Goal: Entertainment & Leisure: Browse casually

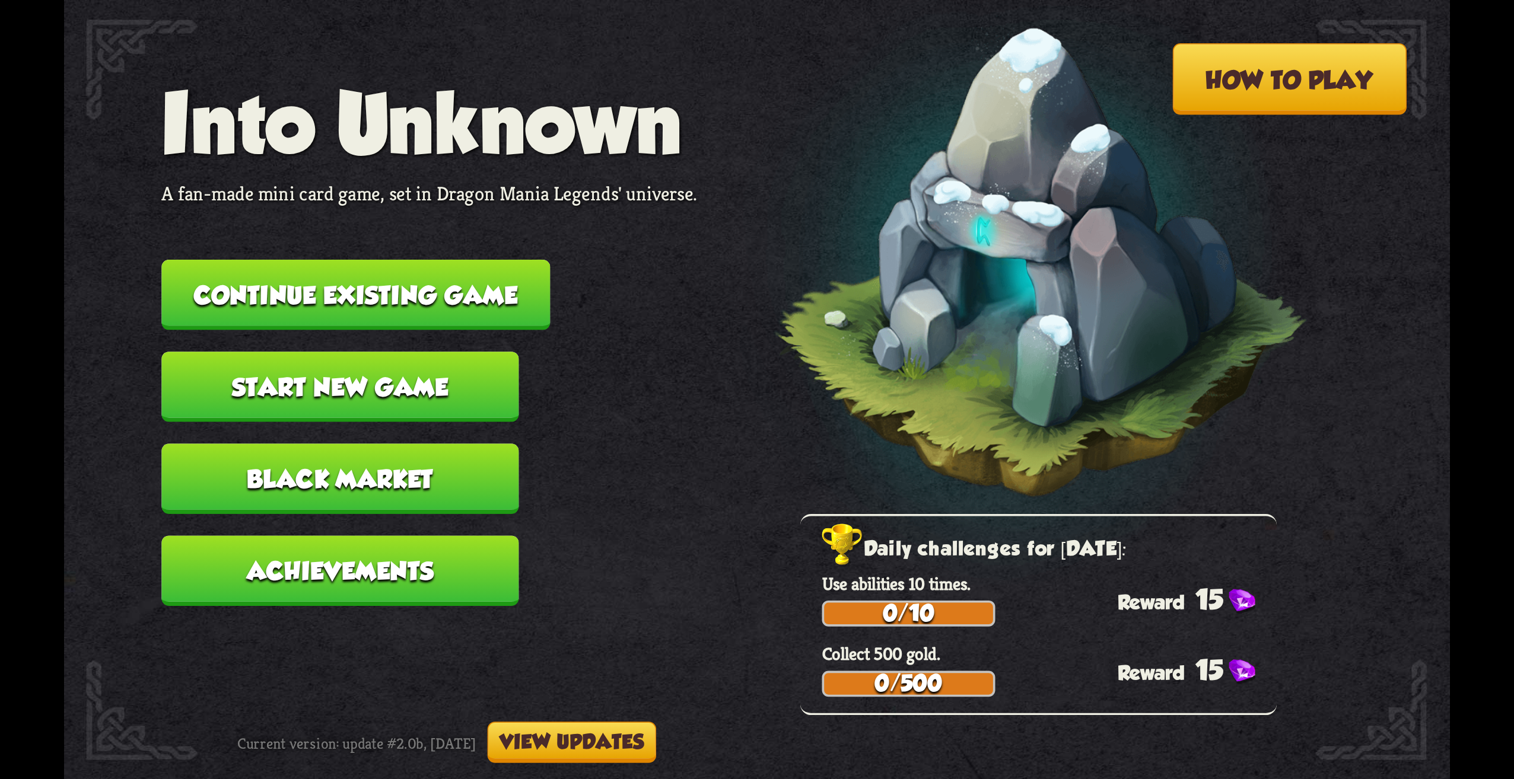
click at [301, 254] on nav "Into Unknown A fan-made mini card game, set in Dragon Mania Legends' universe. …" at bounding box center [429, 352] width 536 height 552
click at [289, 234] on nav "Into Unknown A fan-made mini card game, set in Dragon Mania Legends' universe. …" at bounding box center [429, 352] width 536 height 552
click at [275, 282] on button "Continue existing game" at bounding box center [355, 295] width 389 height 71
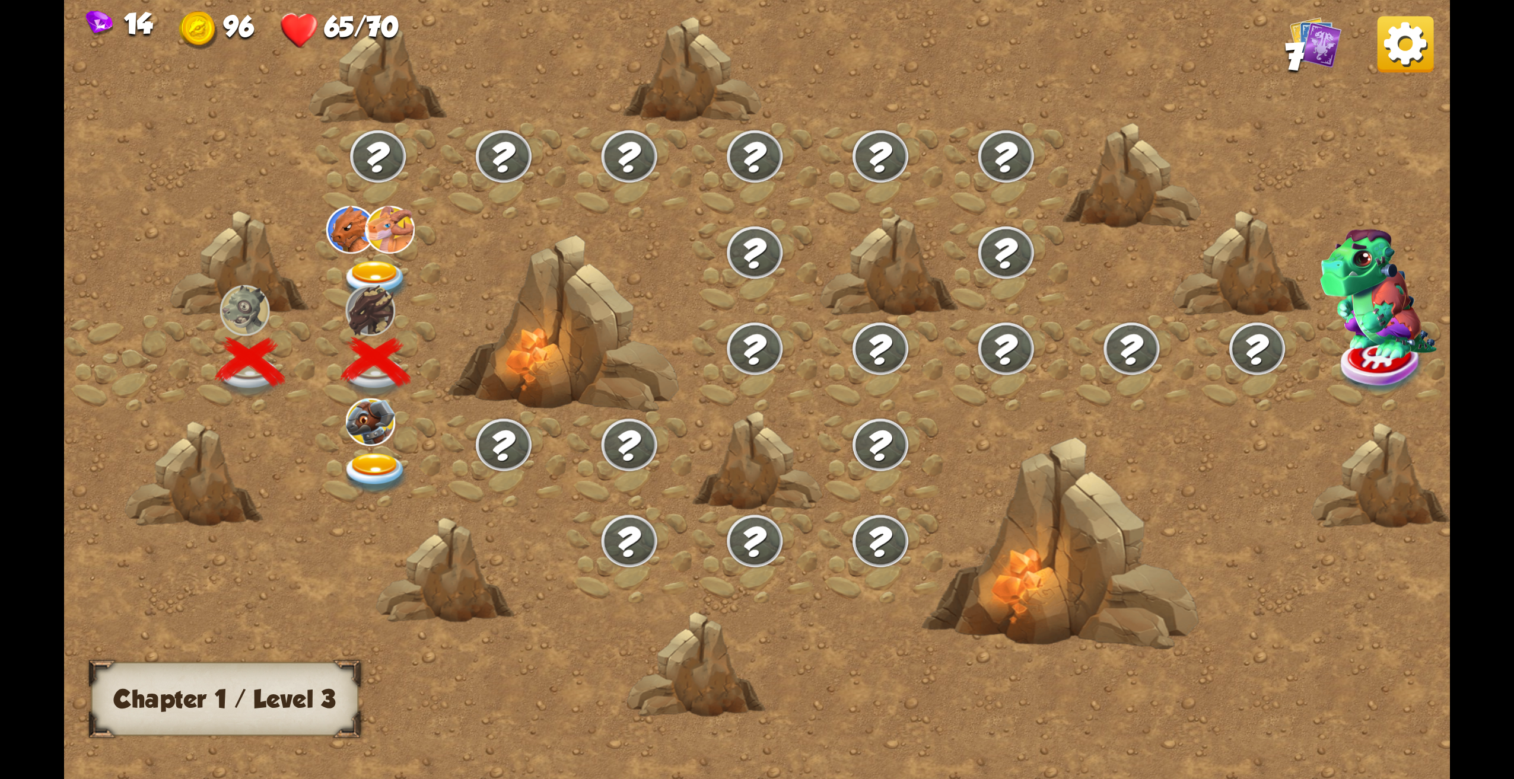
click at [1418, 30] on img at bounding box center [1405, 44] width 56 height 56
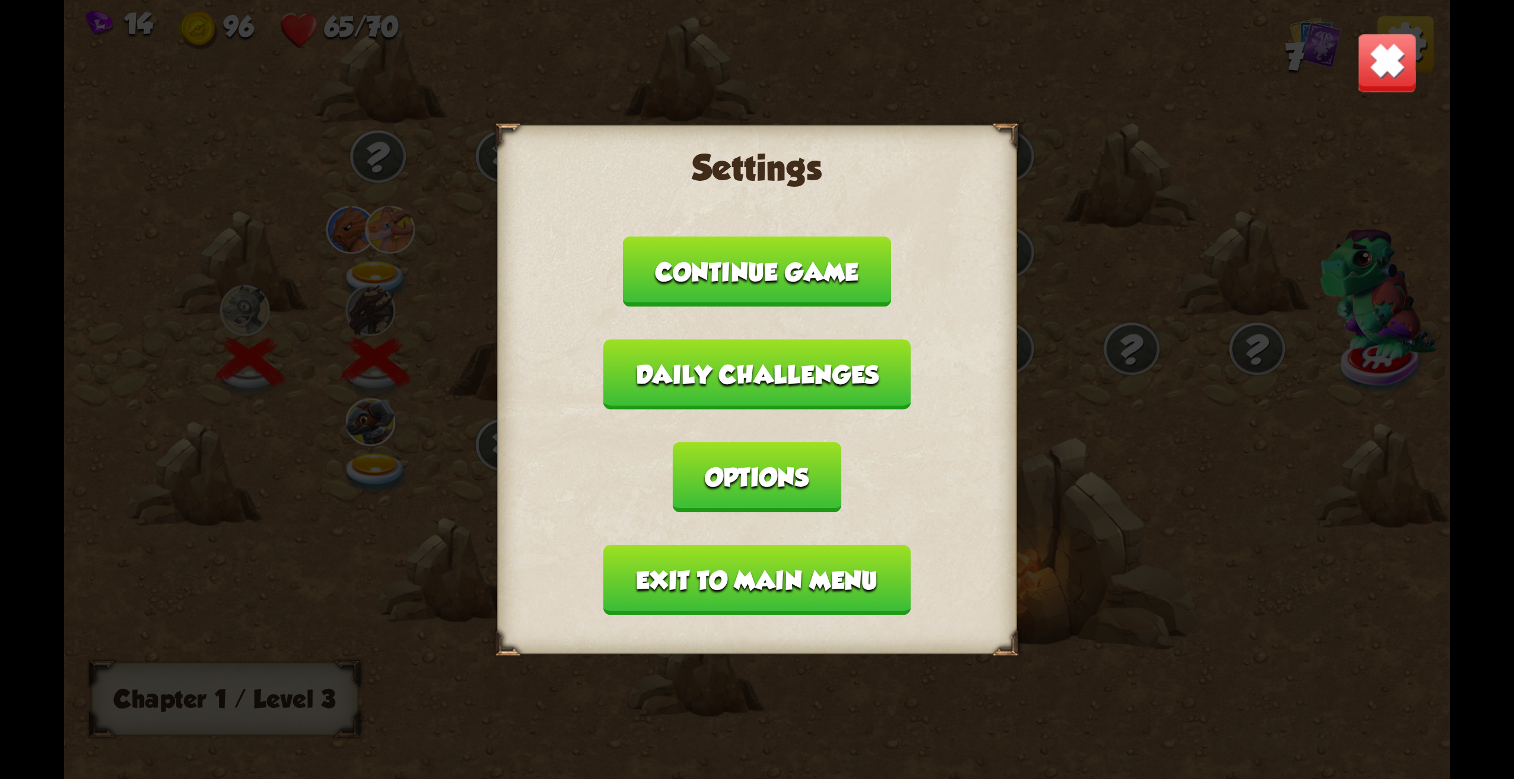
click at [754, 564] on button "Exit to main menu" at bounding box center [756, 580] width 307 height 71
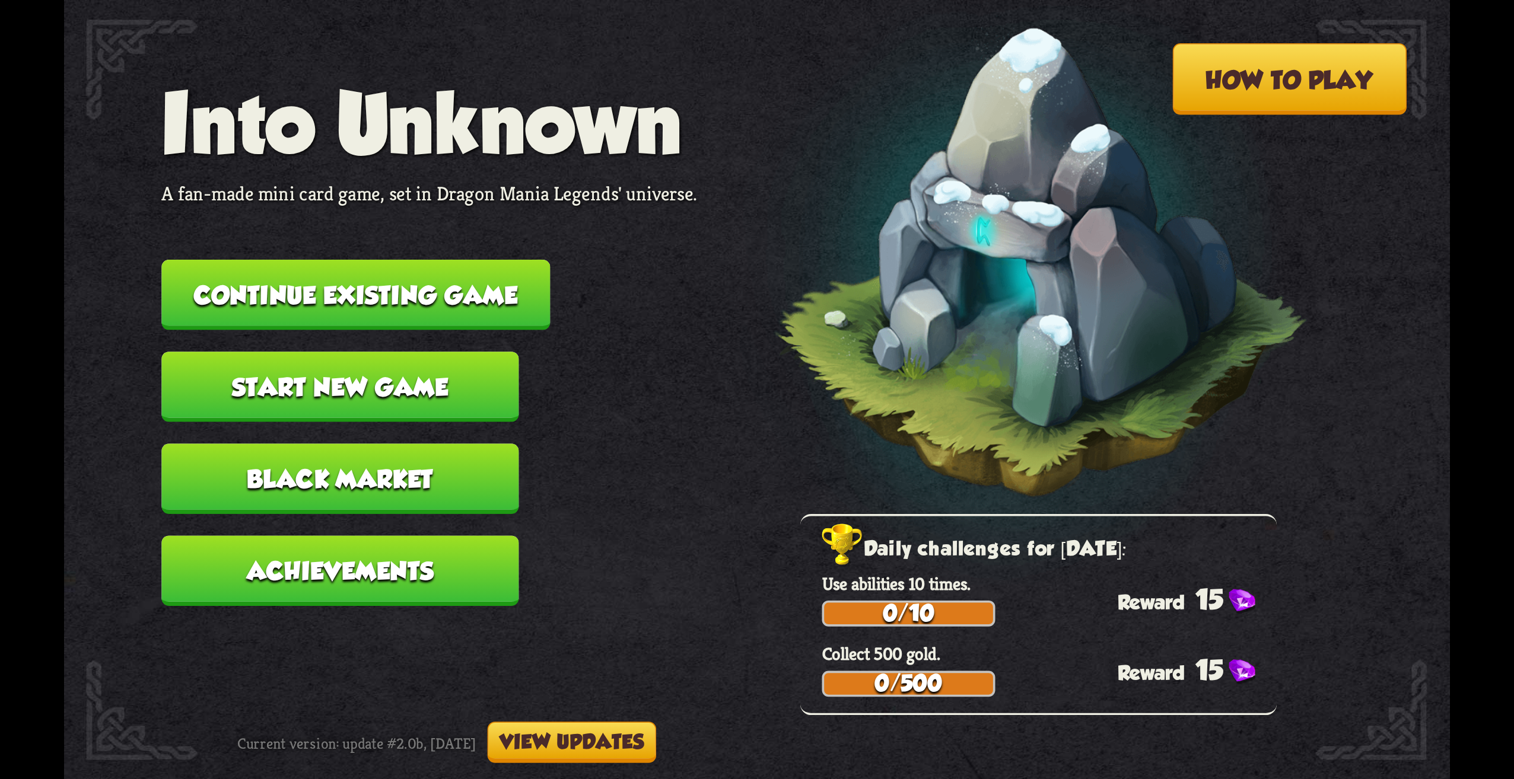
click at [300, 396] on button "Start new game" at bounding box center [339, 387] width 357 height 71
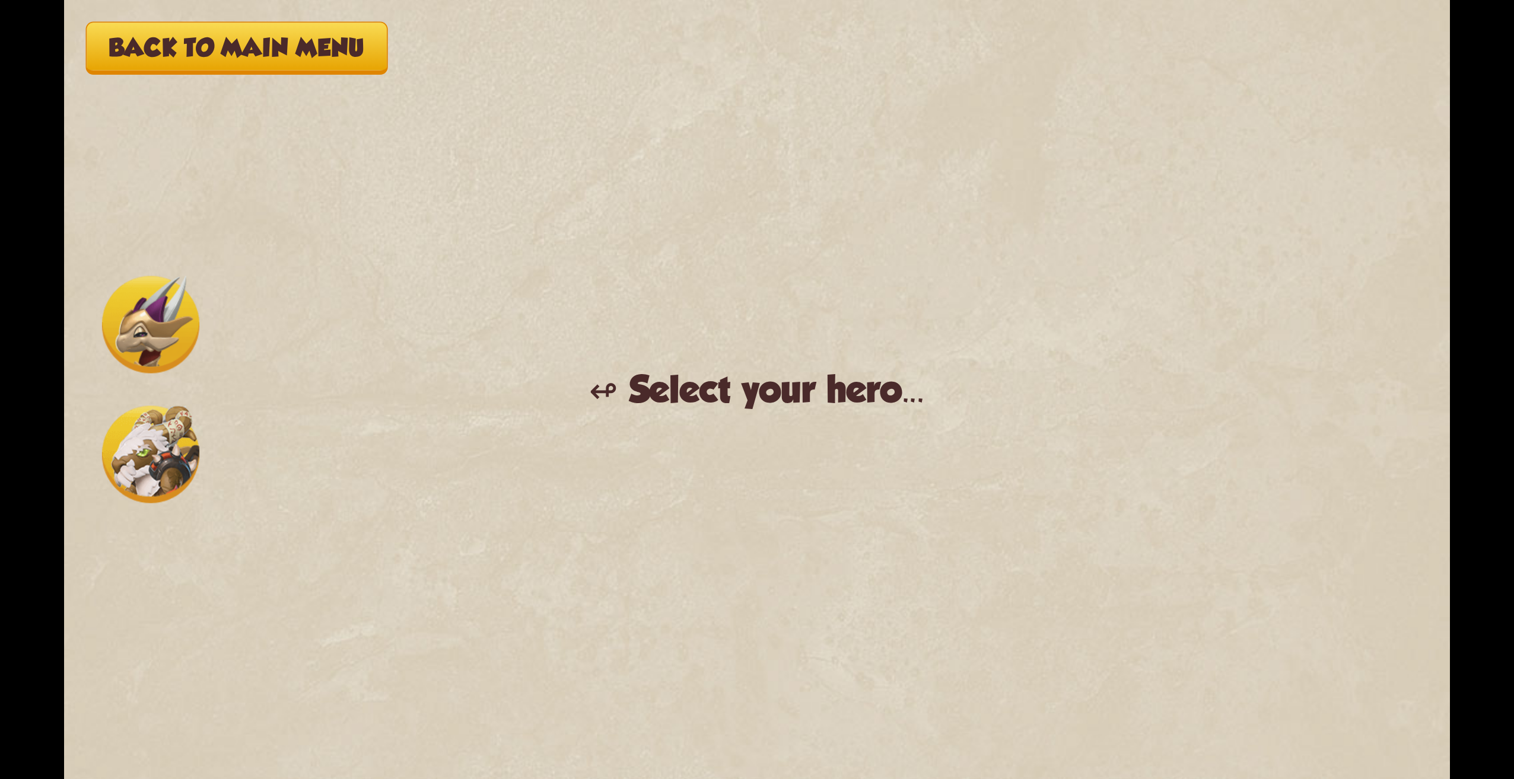
click at [272, 17] on div "Back to main menu ↫ Select your hero... You muster all your courage and set out…" at bounding box center [757, 389] width 1386 height 779
click at [267, 53] on button "Back to main menu" at bounding box center [236, 48] width 301 height 53
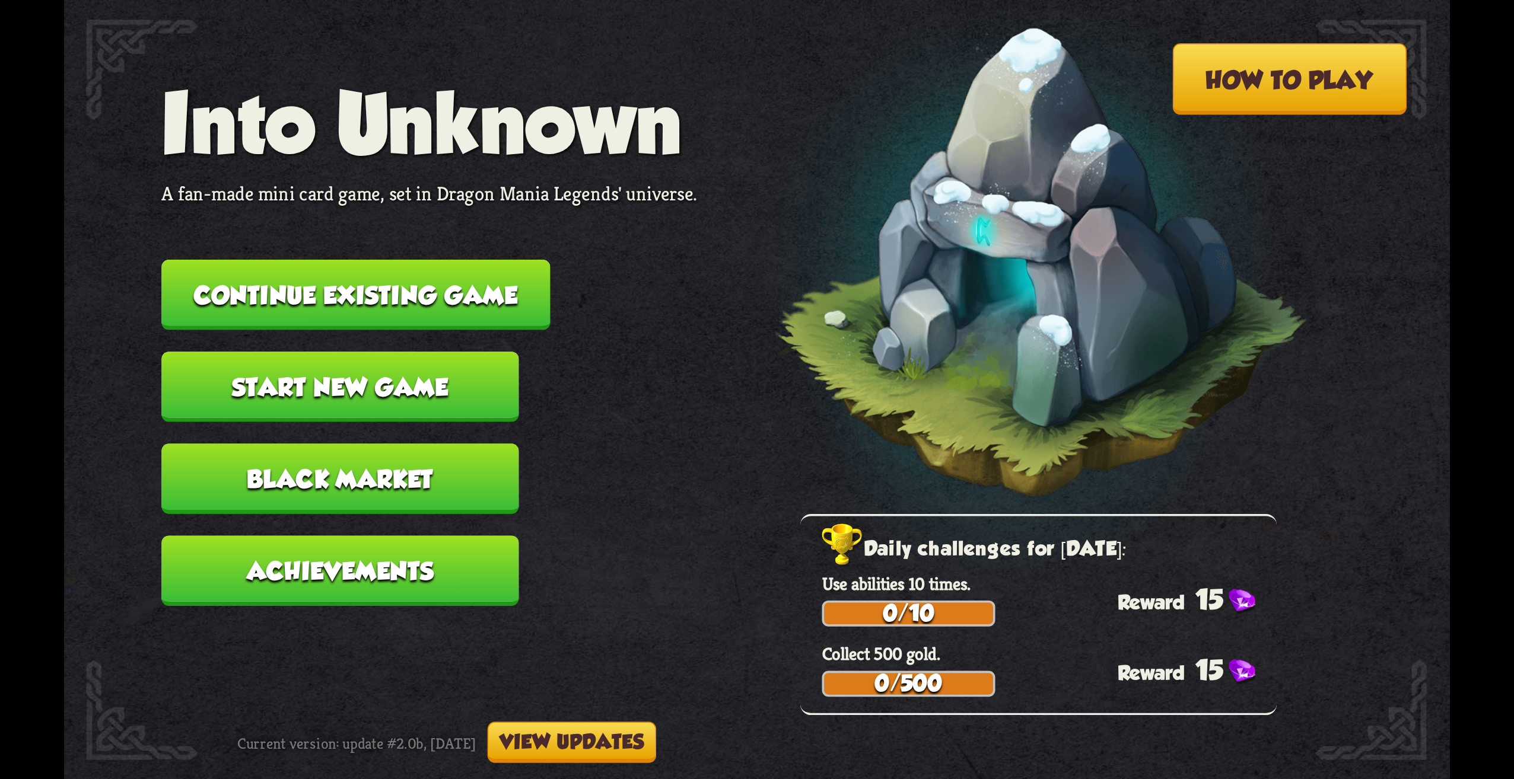
click at [667, 719] on p "Each chapter ends with a boss fight. If the player manages to be victorious, th…" at bounding box center [959, 729] width 686 height 68
click at [657, 733] on button "View updates" at bounding box center [572, 742] width 169 height 41
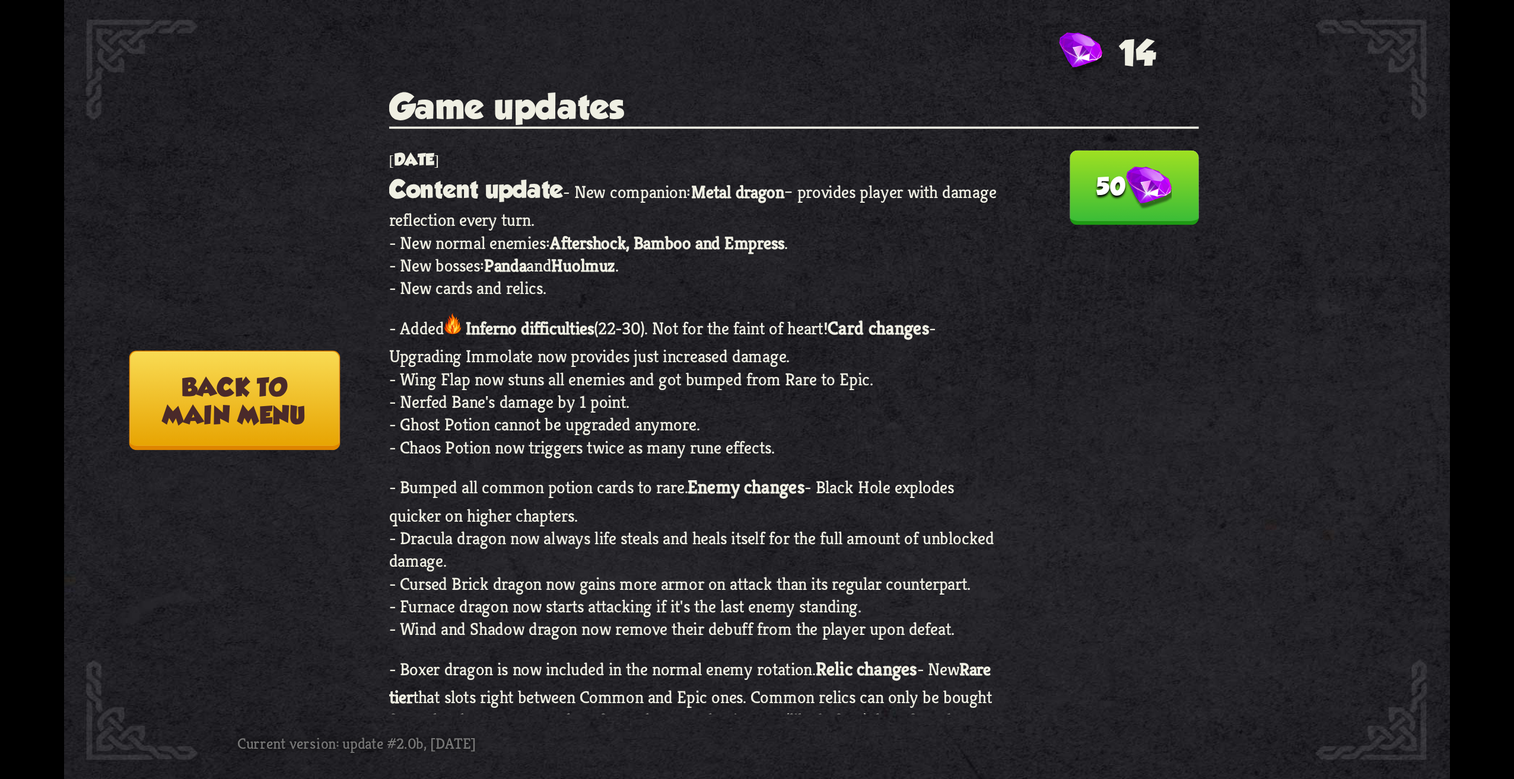
click at [1113, 209] on button "50" at bounding box center [1133, 188] width 129 height 75
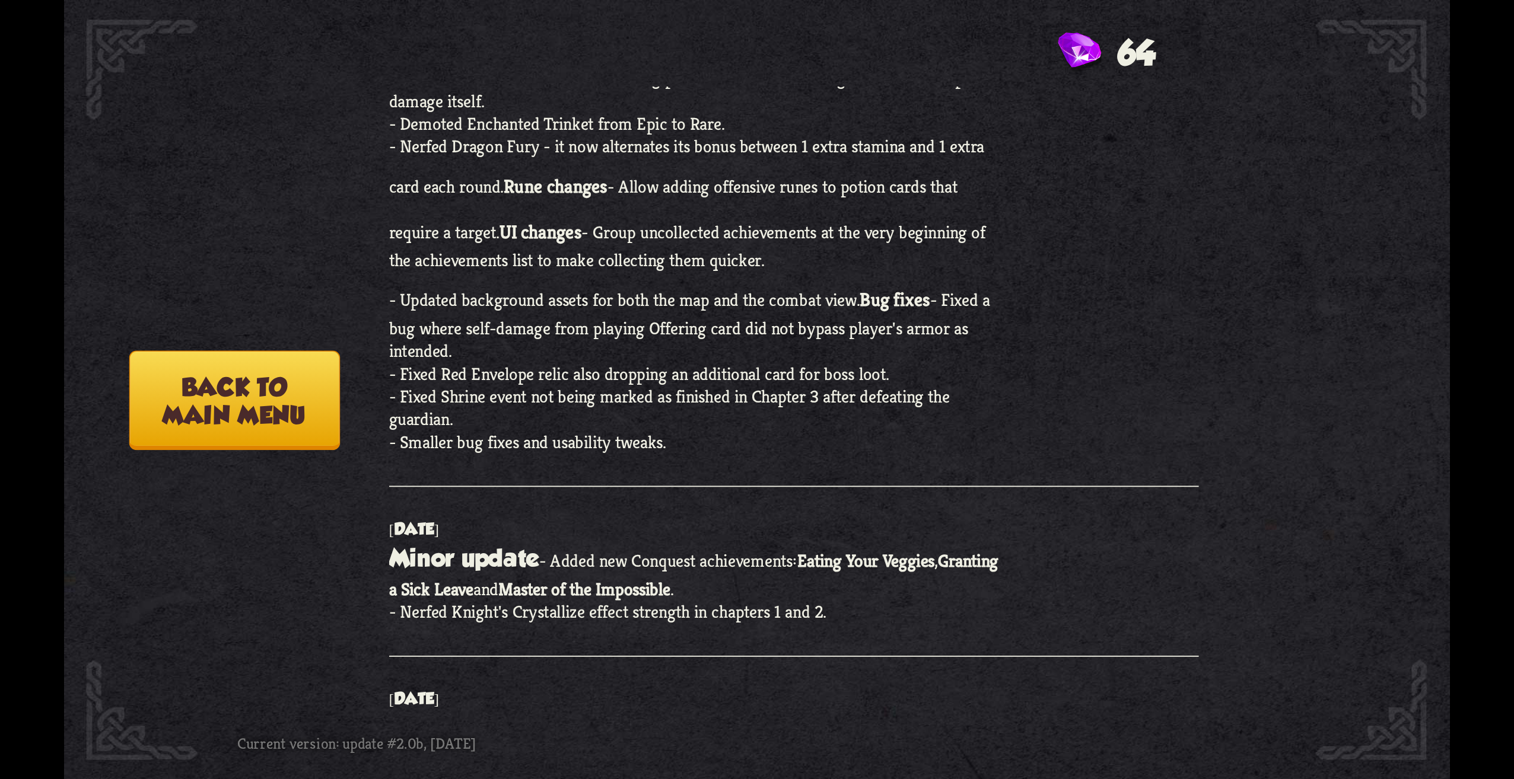
scroll to position [415, 0]
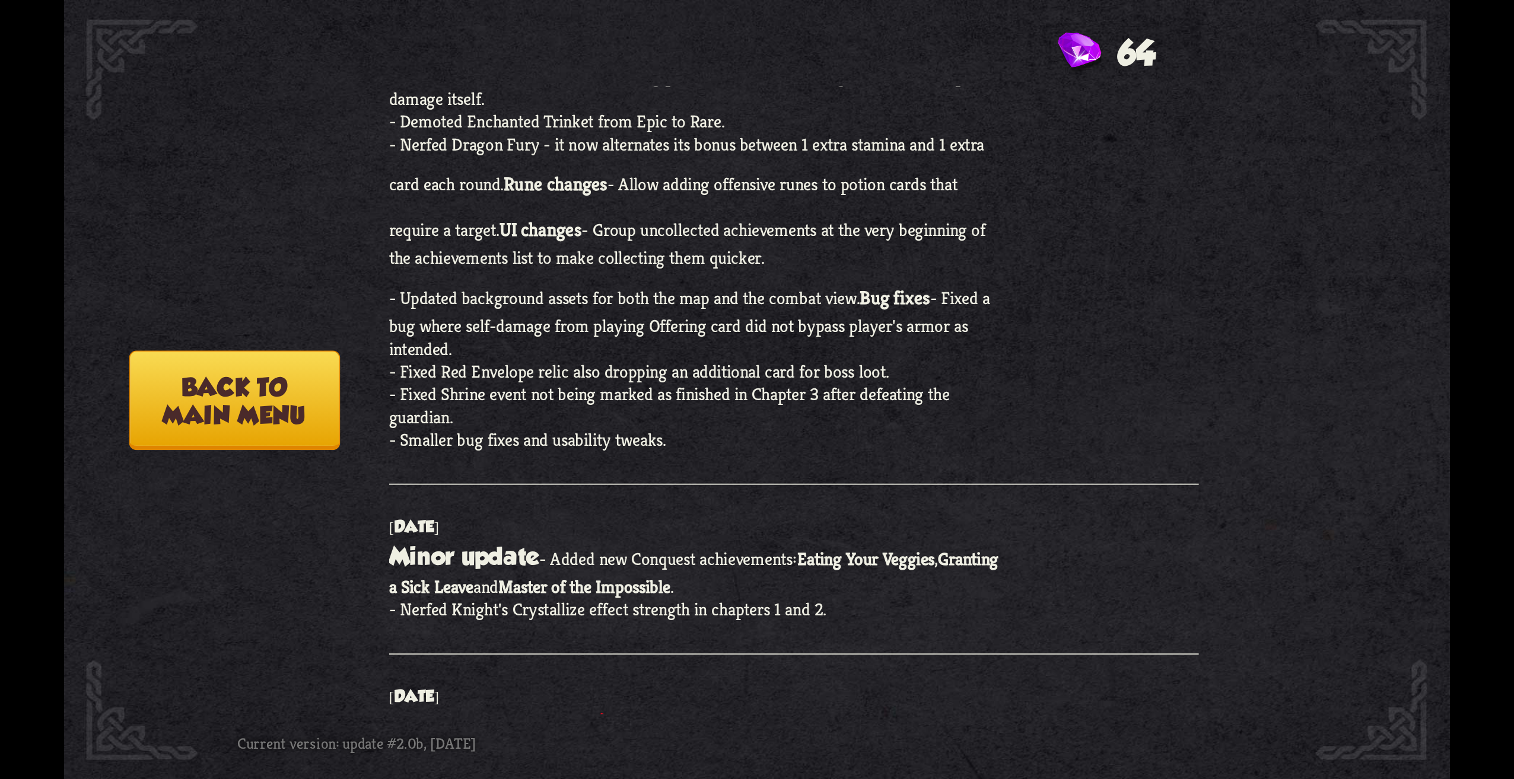
click at [203, 403] on button "Back to main menu" at bounding box center [234, 401] width 211 height 100
